Goal: Information Seeking & Learning: Understand process/instructions

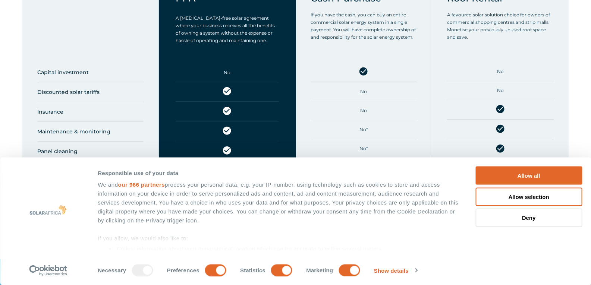
scroll to position [708, 0]
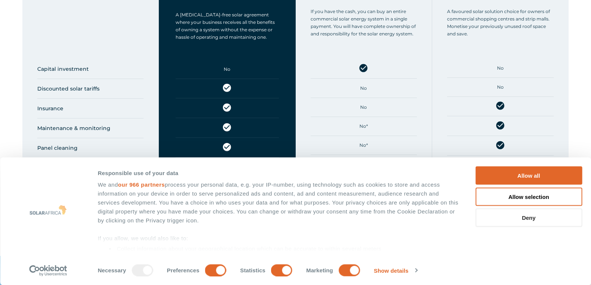
click at [500, 215] on button "Deny" at bounding box center [528, 218] width 107 height 18
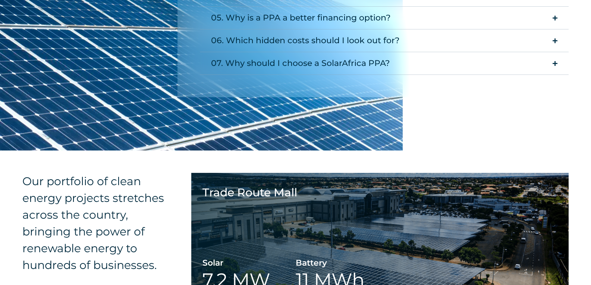
scroll to position [1081, 0]
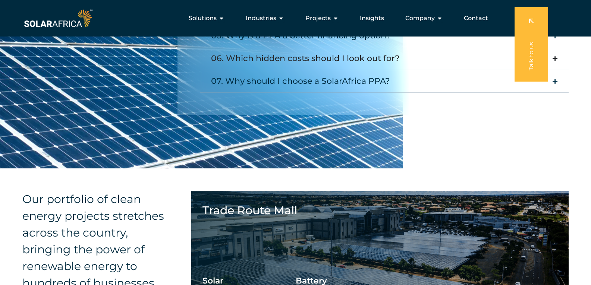
click at [385, 54] on div "06. Which hidden costs should I look out for?" at bounding box center [305, 58] width 189 height 15
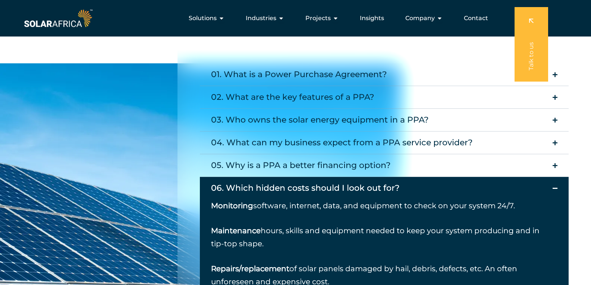
scroll to position [932, 0]
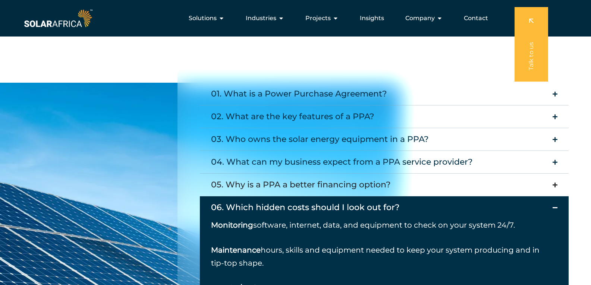
click at [330, 186] on div "05. Why is a PPA a better financing option?" at bounding box center [301, 184] width 180 height 15
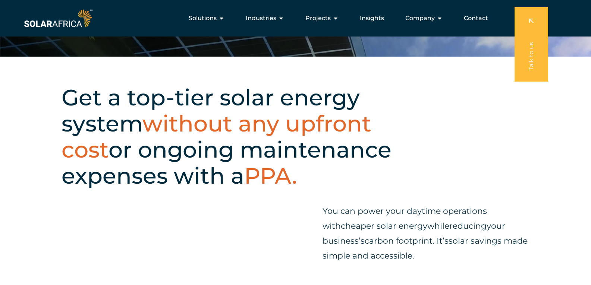
scroll to position [0, 0]
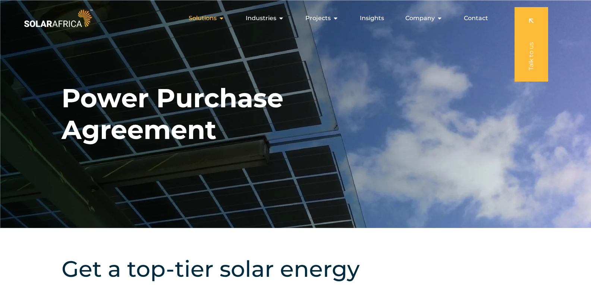
click at [221, 18] on icon "Menu" at bounding box center [221, 18] width 6 height 6
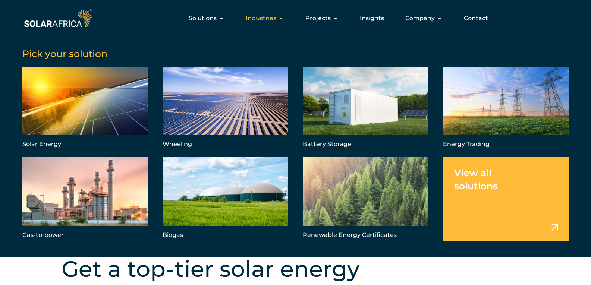
click at [283, 20] on icon "Menu" at bounding box center [281, 18] width 6 height 6
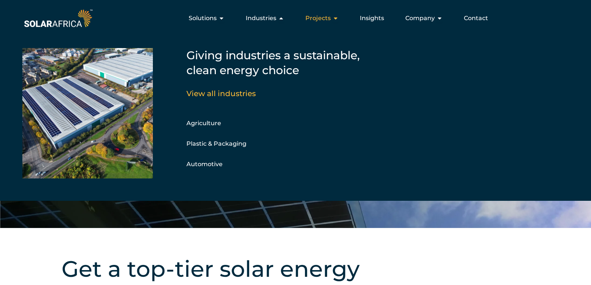
click at [334, 17] on icon "Menu" at bounding box center [335, 18] width 6 height 6
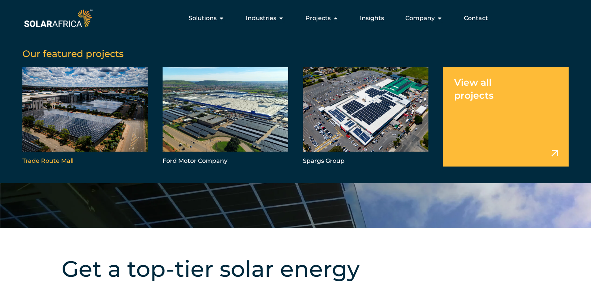
click at [107, 105] on link "Menu" at bounding box center [85, 117] width 126 height 100
